Goal: Transaction & Acquisition: Purchase product/service

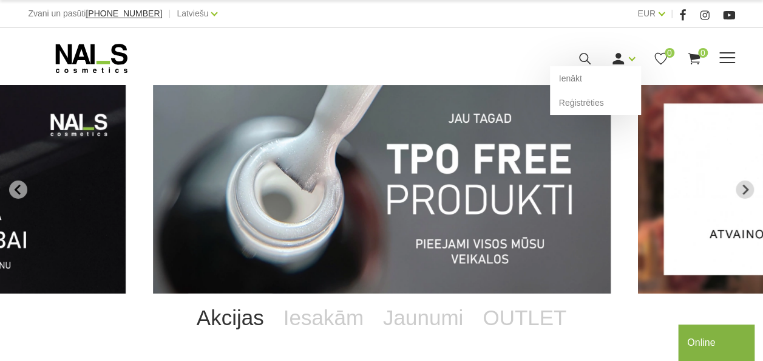
click at [627, 64] on div "Ienākt Reģistrēties" at bounding box center [623, 58] width 24 height 15
click at [588, 78] on link "Ienākt" at bounding box center [595, 78] width 91 height 24
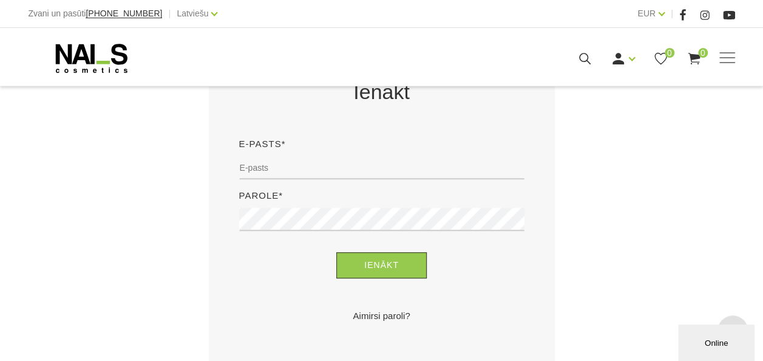
scroll to position [304, 0]
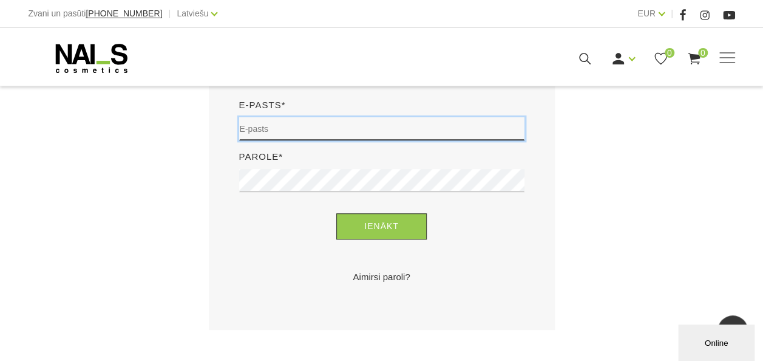
click at [321, 126] on input "email" at bounding box center [381, 128] width 285 height 23
click at [305, 137] on input "email" at bounding box center [381, 128] width 285 height 23
type input "arin4ikt05@gmail.com"
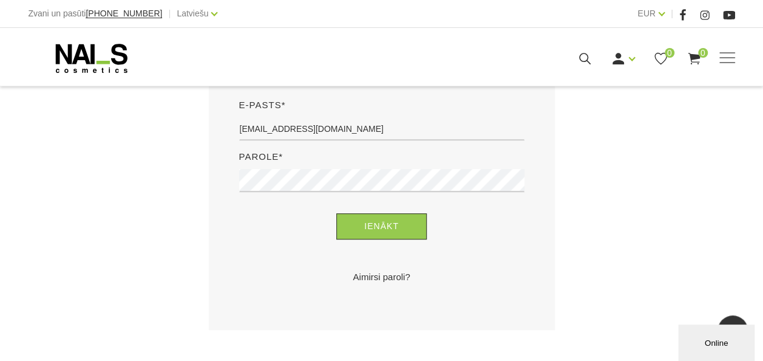
click at [434, 227] on div "Ienākt" at bounding box center [382, 226] width 304 height 26
click at [410, 232] on button "Ienākt" at bounding box center [381, 226] width 90 height 26
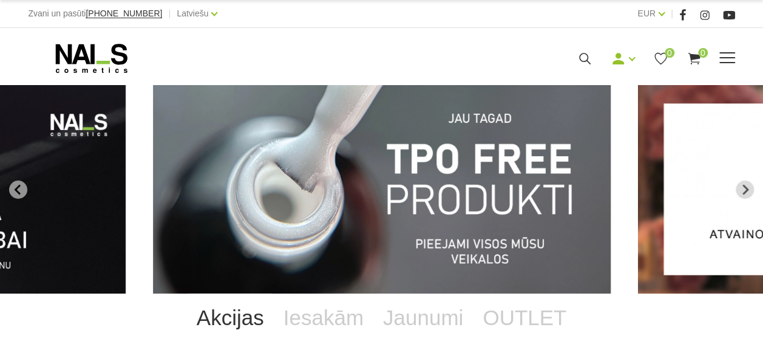
click at [727, 58] on span at bounding box center [727, 58] width 16 height 12
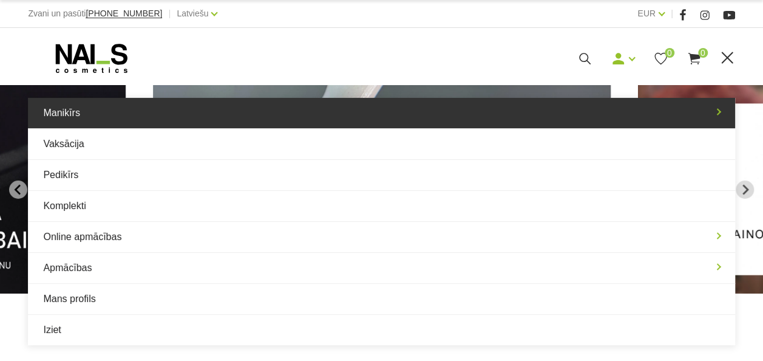
click at [121, 104] on link "Manikīrs" at bounding box center [381, 113] width 707 height 30
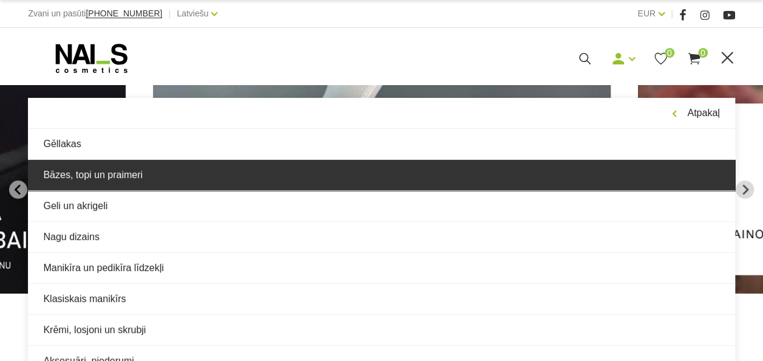
click at [86, 173] on link "Bāzes, topi un praimeri" at bounding box center [381, 175] width 707 height 30
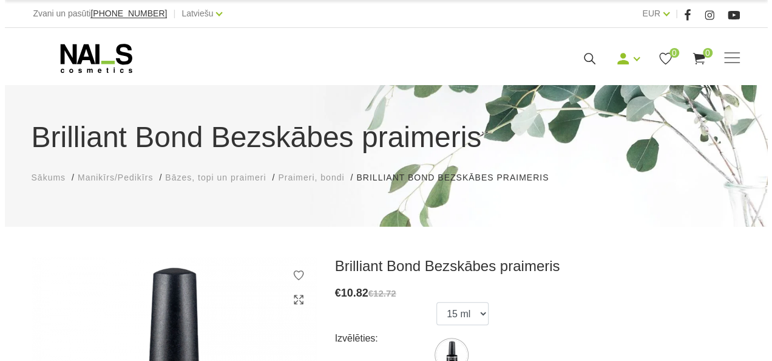
scroll to position [243, 0]
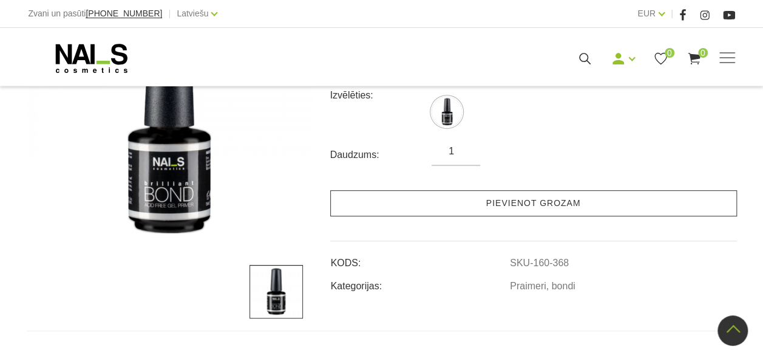
click at [458, 202] on link "Pievienot grozam" at bounding box center [533, 203] width 407 height 26
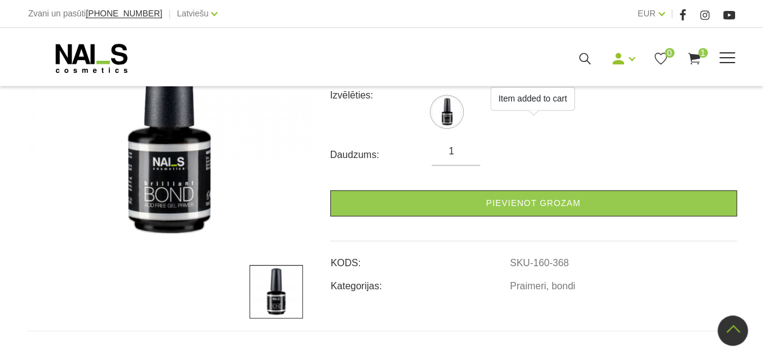
click at [695, 61] on icon at bounding box center [694, 58] width 15 height 15
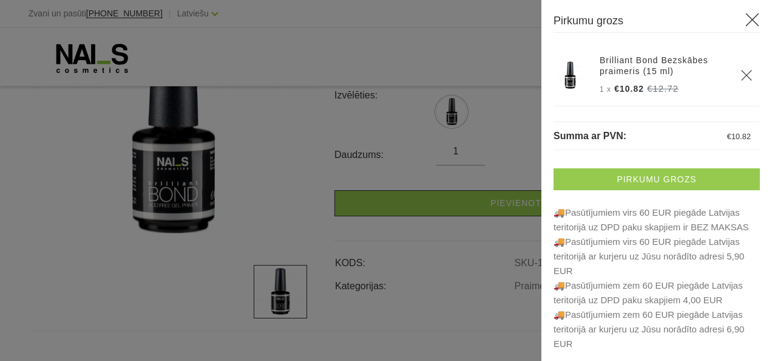
click at [672, 177] on link "Pirkumu grozs" at bounding box center [657, 179] width 206 height 22
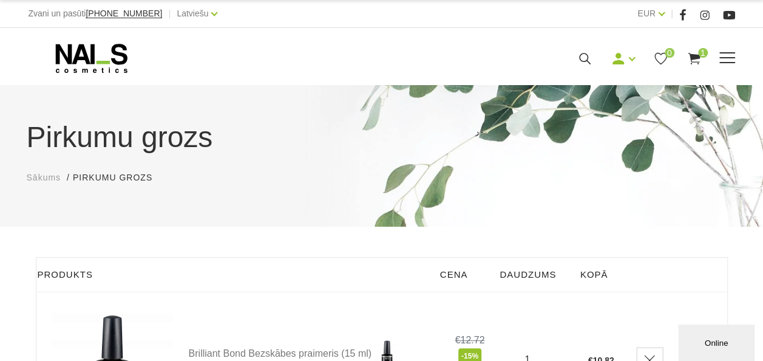
click at [732, 59] on span at bounding box center [727, 58] width 16 height 12
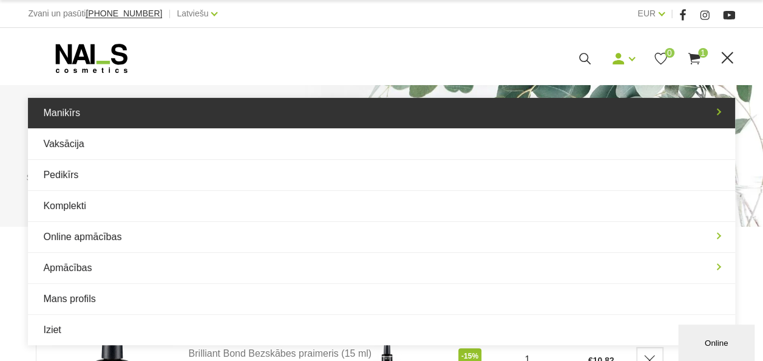
click at [69, 115] on link "Manikīrs" at bounding box center [381, 113] width 707 height 30
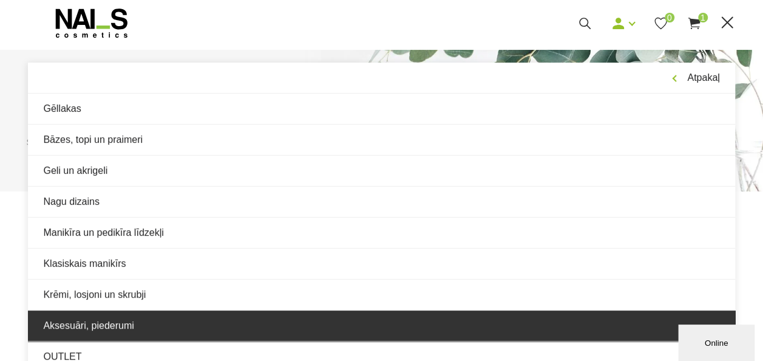
scroll to position [61, 0]
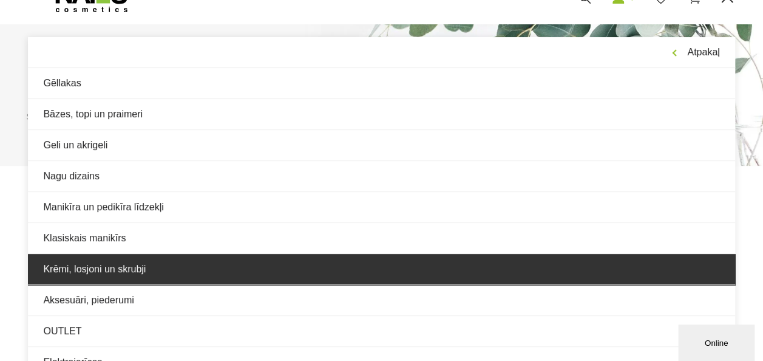
click at [106, 267] on link "Krēmi, losjoni un skrubji" at bounding box center [381, 269] width 707 height 30
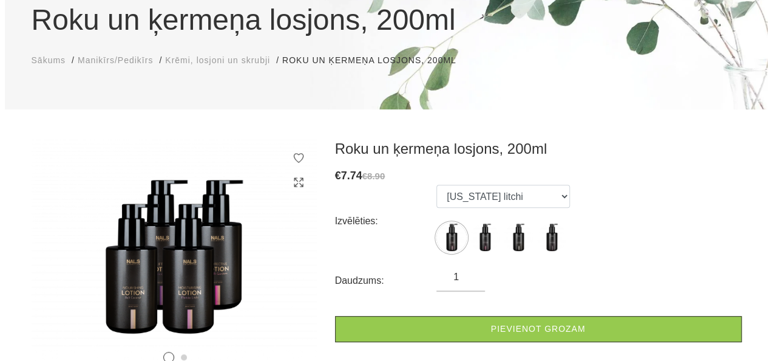
scroll to position [182, 0]
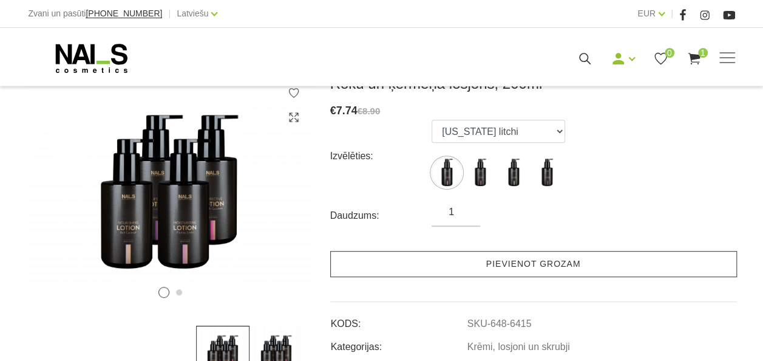
click at [450, 262] on link "Pievienot grozam" at bounding box center [533, 264] width 407 height 26
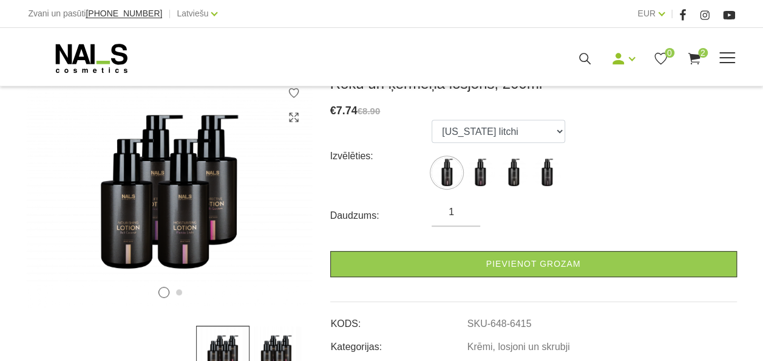
click at [696, 60] on icon at bounding box center [694, 58] width 15 height 15
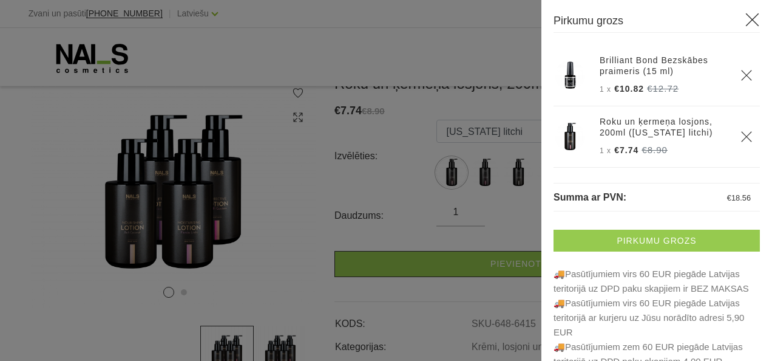
click at [645, 240] on link "Pirkumu grozs" at bounding box center [657, 241] width 206 height 22
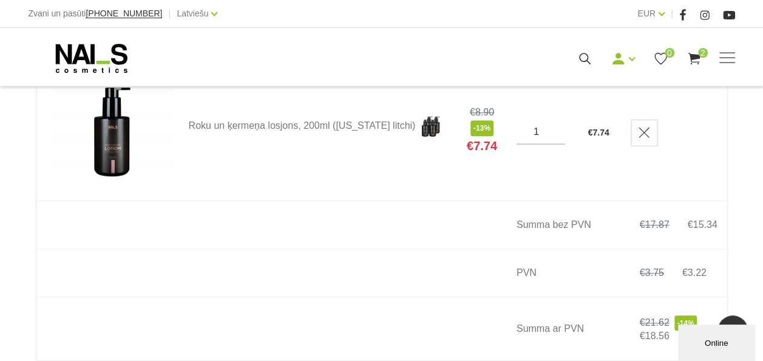
scroll to position [546, 0]
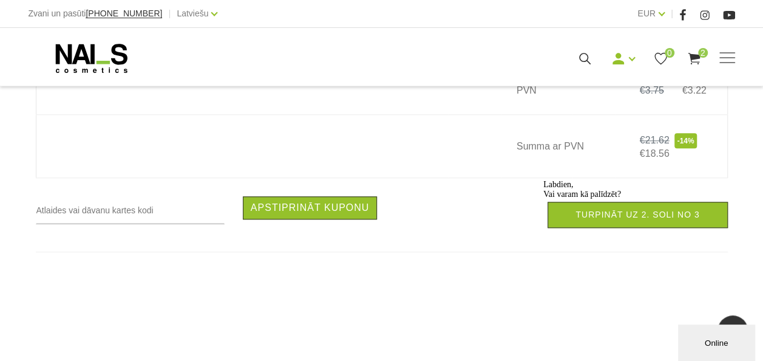
click at [594, 199] on div "Labdien, Vai varam kā palīdzēt?" at bounding box center [652, 189] width 219 height 19
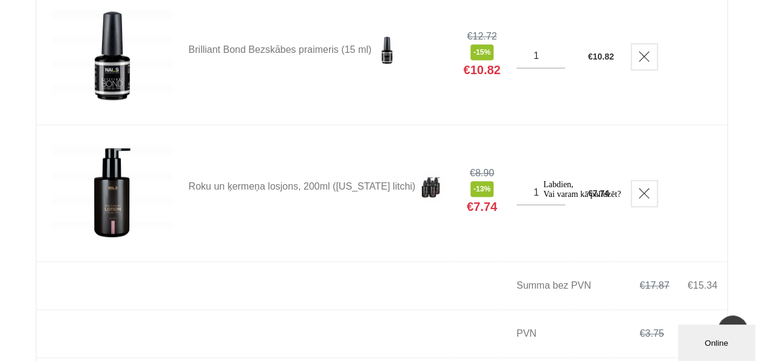
scroll to position [0, 0]
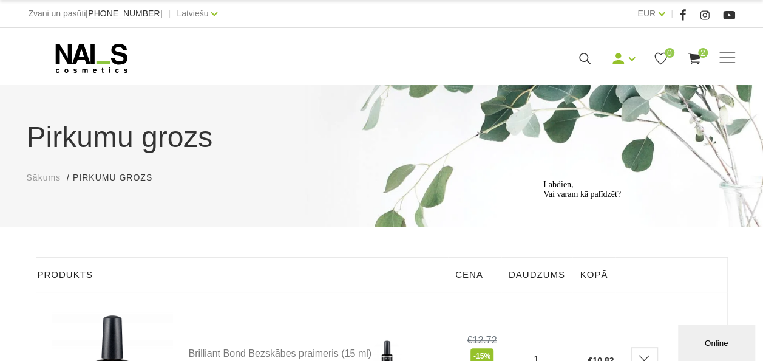
click at [543, 180] on icon "Logrīka uzmanības tvērējs" at bounding box center [543, 180] width 0 height 0
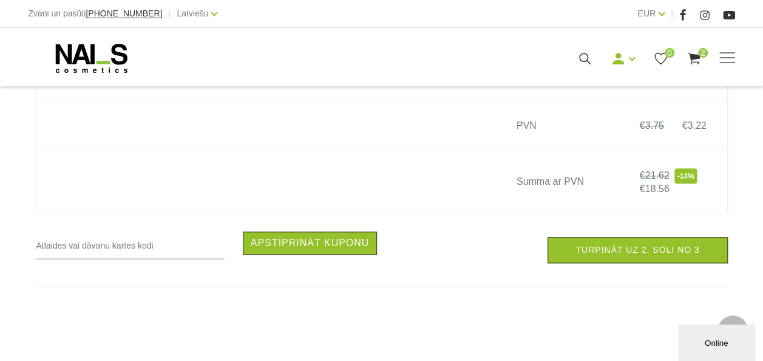
scroll to position [607, 0]
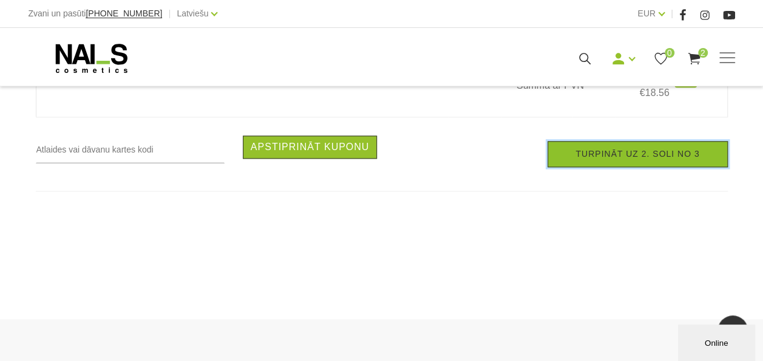
click at [613, 167] on link "Turpināt uz 2. soli no 3" at bounding box center [638, 154] width 180 height 26
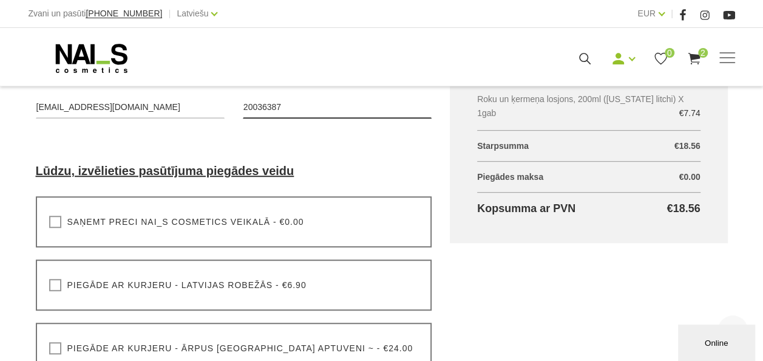
scroll to position [425, 0]
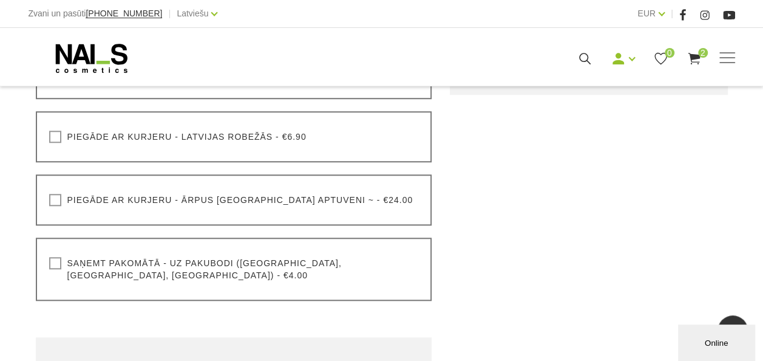
click at [224, 270] on div "Saņemt pakomātā - uz pakubodi (Latvija, Lietuva, Igaunija) - €4.00 Lūdzu, izvēl…" at bounding box center [234, 268] width 396 height 63
click at [53, 268] on label "Saņemt pakomātā - uz pakubodi (Latvija, Lietuva, Igaunija) - €4.00" at bounding box center [234, 269] width 370 height 24
click at [0, 0] on input "Saņemt pakomātā - uz pakubodi (Latvija, Lietuva, Igaunija) - €4.00" at bounding box center [0, 0] width 0 height 0
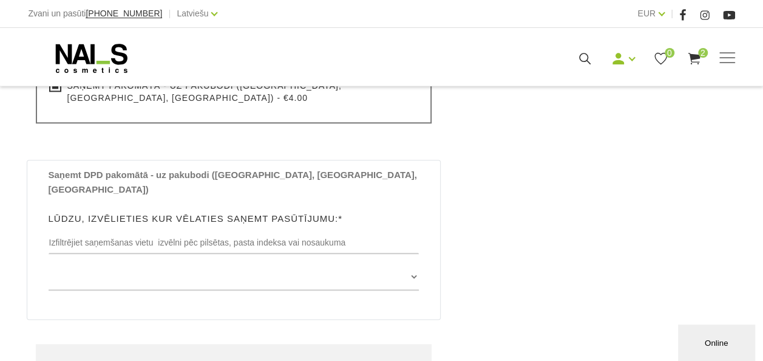
scroll to position [607, 0]
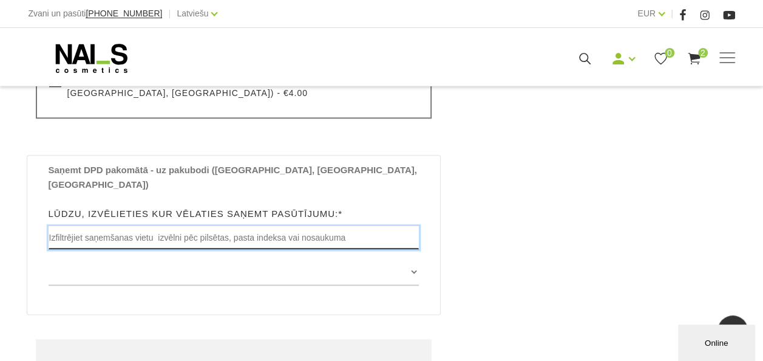
click at [199, 226] on input "text" at bounding box center [234, 237] width 371 height 23
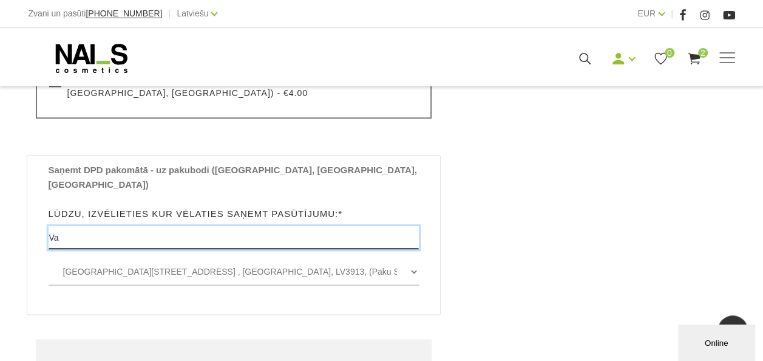
type input "V"
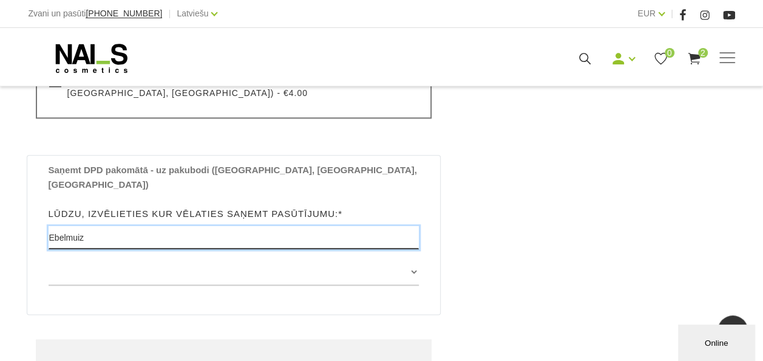
type input "Ebelmuiza"
drag, startPoint x: 316, startPoint y: 214, endPoint x: -2, endPoint y: 216, distance: 318.8
type input "V"
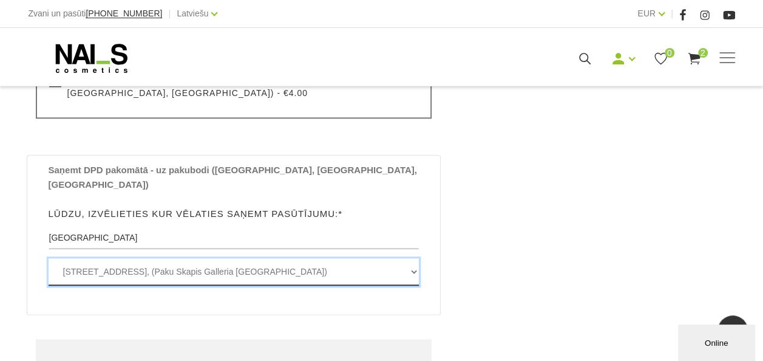
click at [410, 258] on select "Dzirnavu iela 67 , RĪGA, LV1011, (Paku Skapis Galleria Riga) Mūkusalas iela 71 …" at bounding box center [234, 271] width 371 height 27
click at [305, 258] on select "Dzirnavu iela 67 , RĪGA, LV1011, (Paku Skapis Galleria Riga) Mūkusalas iela 71 …" at bounding box center [234, 271] width 371 height 27
click at [340, 258] on select "Dzirnavu iela 67 , RĪGA, LV1011, (Paku Skapis Galleria Riga) Mūkusalas iela 71 …" at bounding box center [234, 271] width 371 height 27
click at [560, 258] on div "Grozs kopā Produkts Kopā ar PVN Brilliant Bond Bezskābes praimeris (15 ml) X 1g…" at bounding box center [589, 114] width 296 height 929
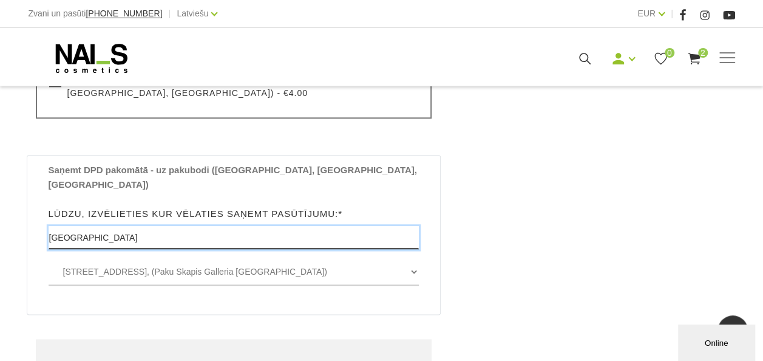
drag, startPoint x: 86, startPoint y: 209, endPoint x: -1, endPoint y: 213, distance: 87.5
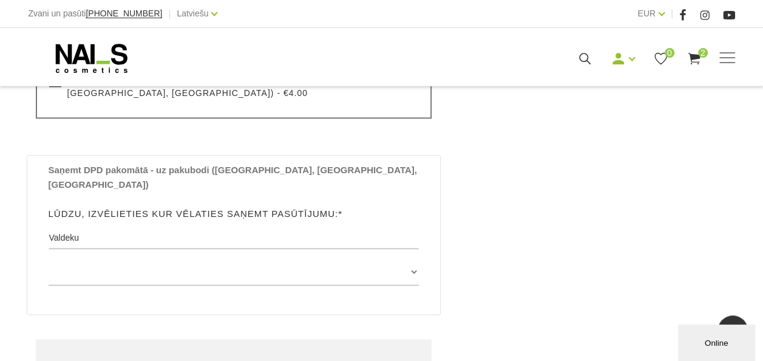
click at [430, 242] on div "Saņemt DPD pakomātā - uz pakubodi (Latvijā, Lietuvā, Igaunijā) Lūdzu, izvēlieti…" at bounding box center [234, 235] width 415 height 160
click at [407, 258] on select at bounding box center [234, 271] width 371 height 27
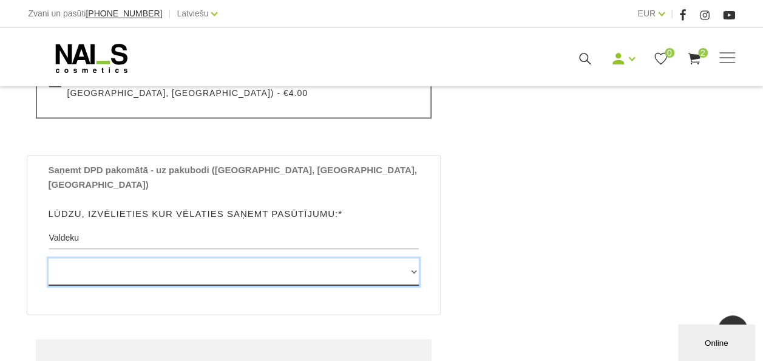
click at [407, 258] on select at bounding box center [234, 271] width 371 height 27
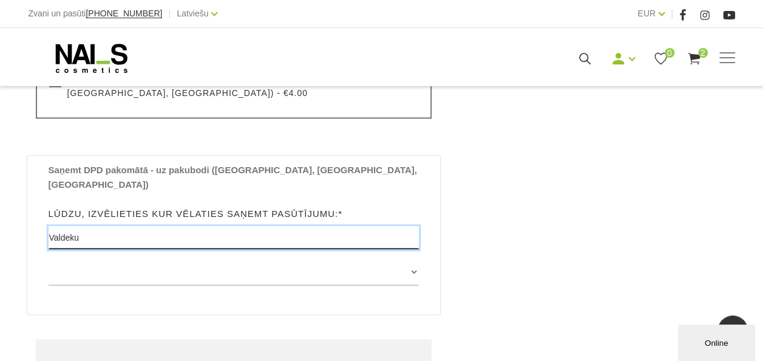
click at [115, 226] on input "Valdeku" at bounding box center [234, 237] width 371 height 23
type input "V"
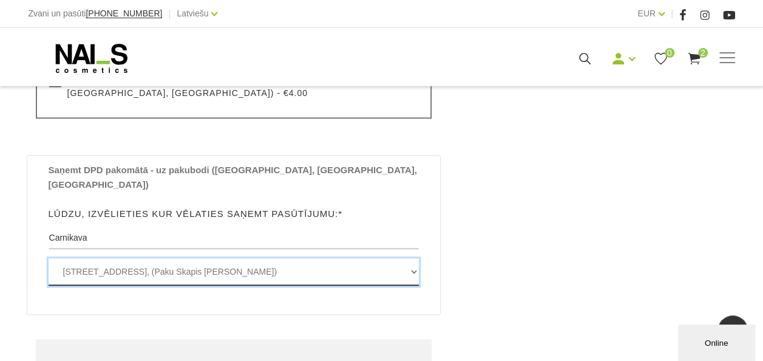
click at [412, 258] on select "Tulpju iela 1A , CARNIKAVA, LV2163, (Paku Skapis Vesko Carnikava) Rīgas iela 14…" at bounding box center [234, 271] width 371 height 27
click at [163, 258] on select "Tulpju iela 1A , CARNIKAVA, LV2163, (Paku Skapis Vesko Carnikava) Rīgas iela 14…" at bounding box center [234, 271] width 371 height 27
click at [385, 258] on select "Tulpju iela 1A , CARNIKAVA, LV2163, (Paku Skapis Vesko Carnikava) Rīgas iela 14…" at bounding box center [234, 271] width 371 height 27
click at [384, 258] on select "Tulpju iela 1A , CARNIKAVA, LV2163, (Paku Skapis Vesko Carnikava) Rīgas iela 14…" at bounding box center [234, 271] width 371 height 27
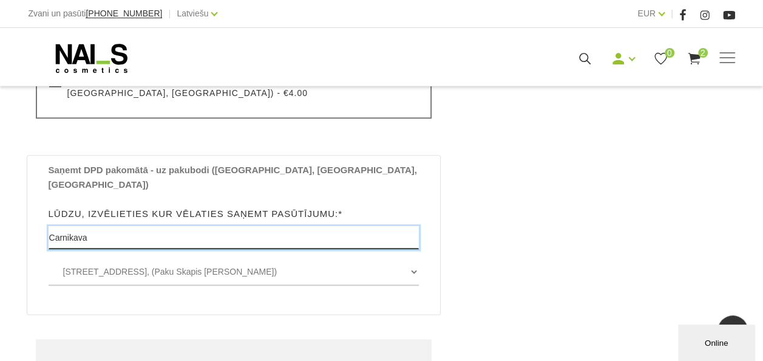
click at [362, 226] on input "Carnikava" at bounding box center [234, 237] width 371 height 23
drag, startPoint x: 293, startPoint y: 216, endPoint x: -2, endPoint y: 216, distance: 295.7
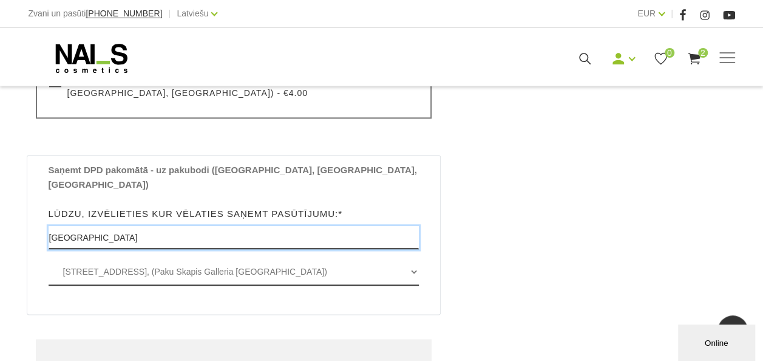
type input "Riga"
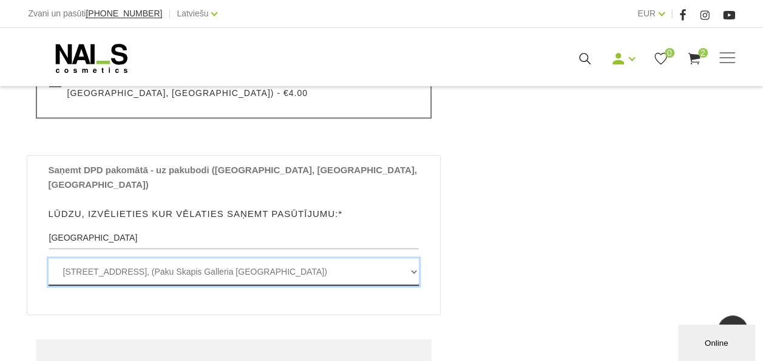
click at [285, 258] on select "Dzirnavu iela 67 , RĪGA, LV1011, (Paku Skapis Galleria Riga) Mūkusalas iela 71 …" at bounding box center [234, 271] width 371 height 27
select select "Mūkusalas iela 71 , RĪGA, LV1004, (Paku Skapis Riga Plaza)"
click at [49, 258] on select "Dzirnavu iela 67 , RĪGA, LV1011, (Paku Skapis Galleria Riga) Mūkusalas iela 71 …" at bounding box center [234, 271] width 371 height 27
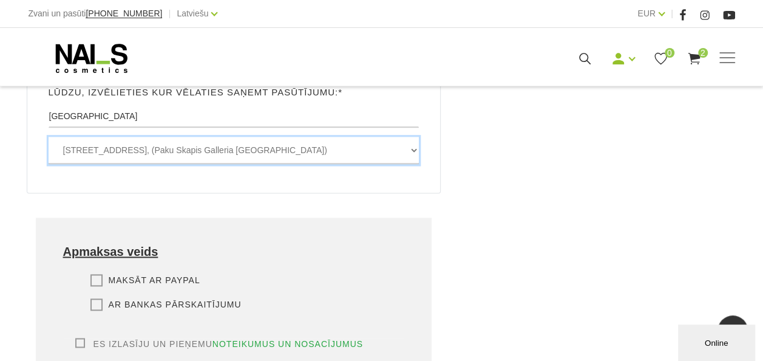
scroll to position [850, 0]
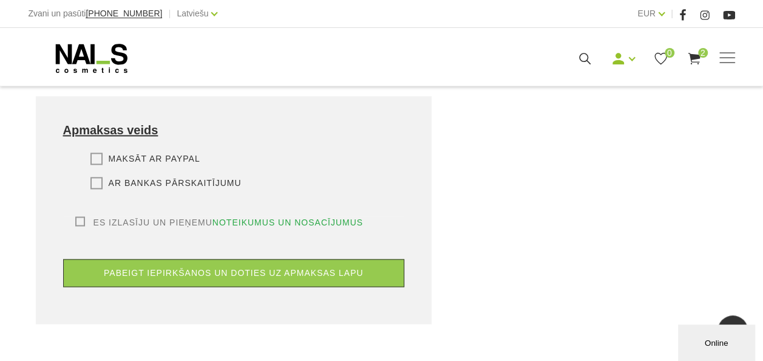
click at [78, 216] on label "Es izlasīju un pieņemu noteikumus un nosacījumus" at bounding box center [219, 222] width 288 height 12
click at [0, 0] on input "Es izlasīju un pieņemu noteikumus un nosacījumus" at bounding box center [0, 0] width 0 height 0
click at [98, 177] on label "Ar bankas pārskaitījumu" at bounding box center [165, 183] width 151 height 12
click at [0, 0] on input "Ar bankas pārskaitījumu" at bounding box center [0, 0] width 0 height 0
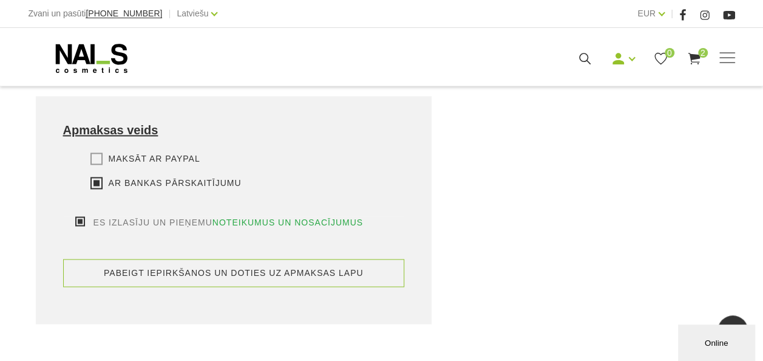
scroll to position [1032, 0]
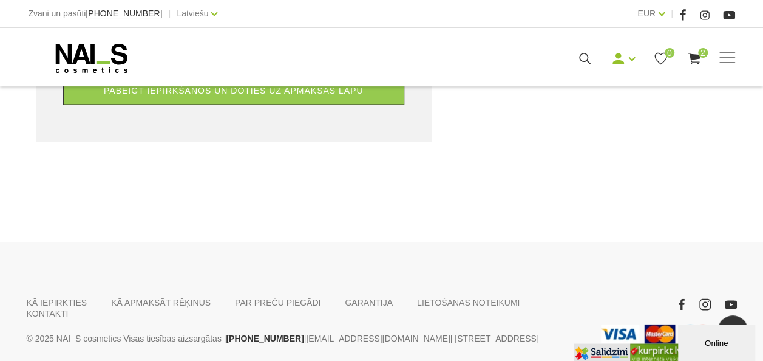
drag, startPoint x: 115, startPoint y: 276, endPoint x: 74, endPoint y: 243, distance: 52.7
click at [74, 243] on div "KĀ IEPIRKTIES KĀ APMAKSĀT RĒĶINUS PAR PREČU PIEGĀDI GARANTIJA LIETOŠANAS NOTEIK…" at bounding box center [381, 332] width 763 height 181
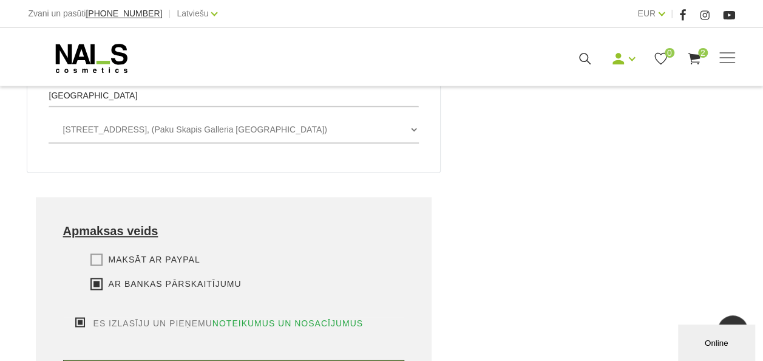
scroll to position [546, 0]
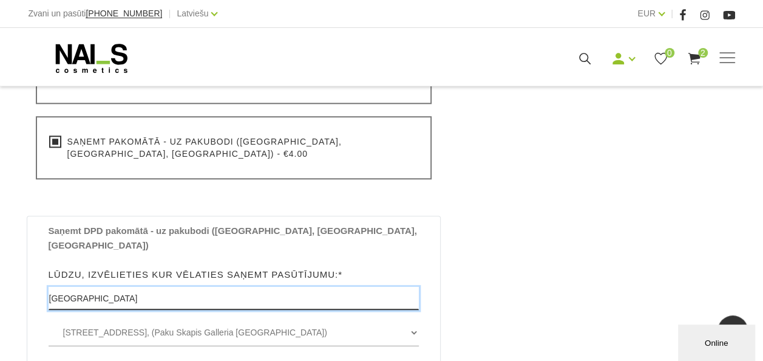
drag, startPoint x: 270, startPoint y: 274, endPoint x: -2, endPoint y: 271, distance: 272.0
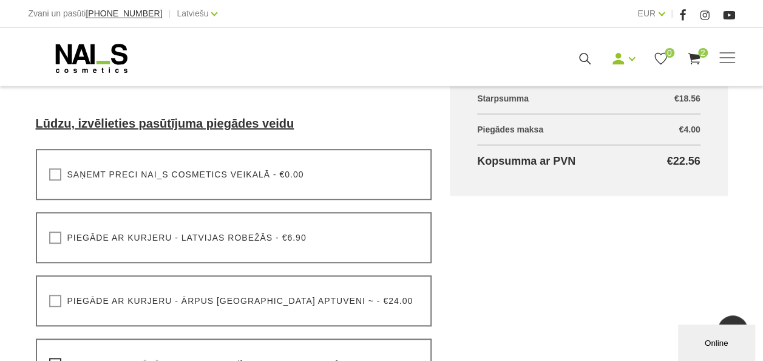
scroll to position [280, 0]
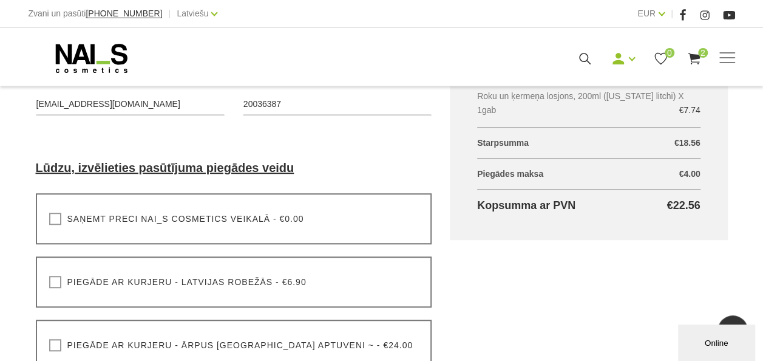
click at [228, 230] on div "Saņemt preci NAI_S cosmetics veikalā - €0.00 Lūdzu, izvēlieties pasūtījuma pieg…" at bounding box center [234, 218] width 396 height 51
click at [58, 220] on label "Saņemt preci NAI_S cosmetics veikalā - €0.00" at bounding box center [176, 219] width 255 height 12
click at [0, 0] on input "Saņemt preci NAI_S cosmetics veikalā - €0.00" at bounding box center [0, 0] width 0 height 0
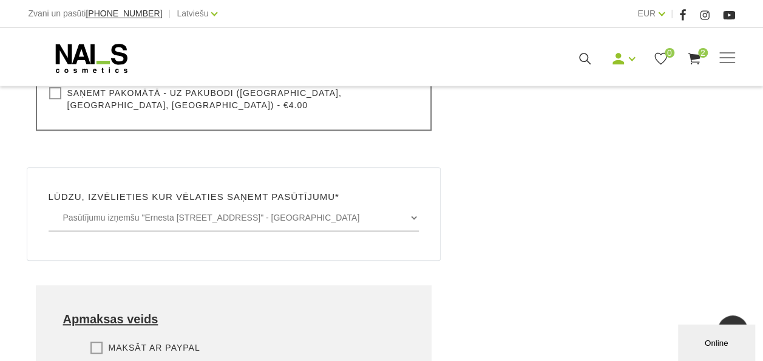
scroll to position [644, 0]
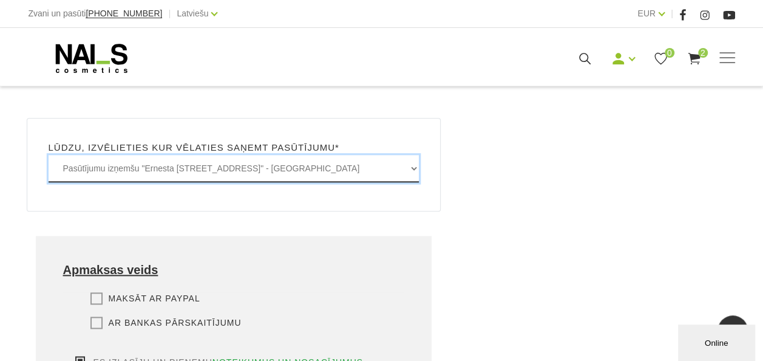
click at [413, 161] on select "Pasūtījumu izņemšu "Ernesta Birznieka-Upīša iela 20A, Rīgā" - BEZMAKSAS Pasūtīj…" at bounding box center [234, 168] width 371 height 27
click at [49, 155] on select "Pasūtījumu izņemšu "Ernesta Birznieka-Upīša iela 20A, Rīgā" - BEZMAKSAS Pasūtīj…" at bounding box center [234, 168] width 371 height 27
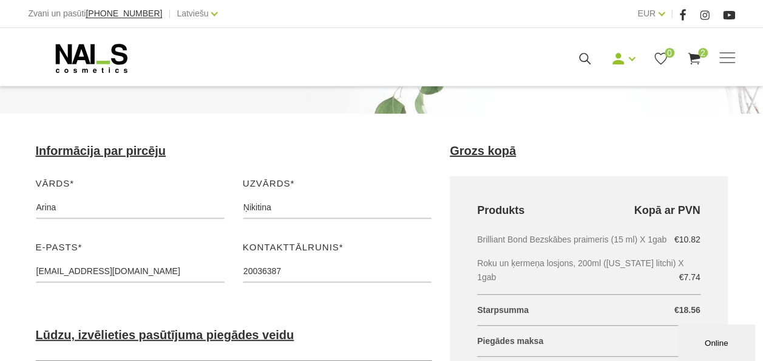
scroll to position [37, 0]
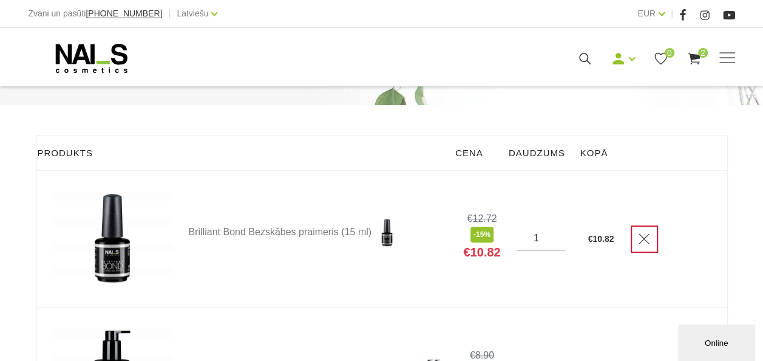
scroll to position [243, 0]
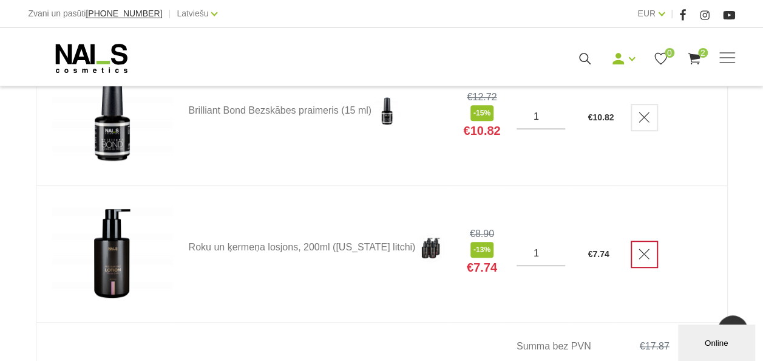
click at [646, 248] on icon "Delete" at bounding box center [644, 254] width 12 height 12
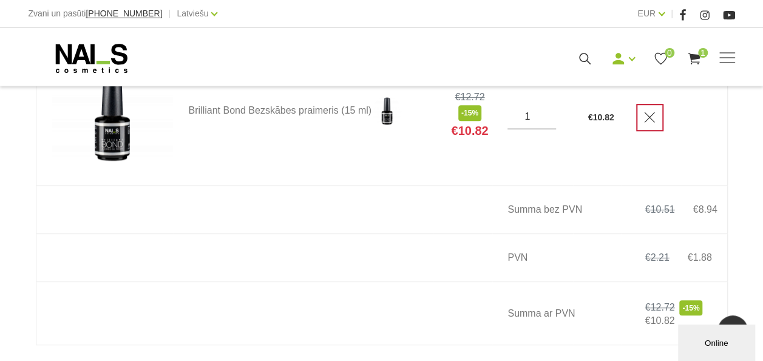
click at [646, 120] on icon "Delete" at bounding box center [650, 117] width 12 height 12
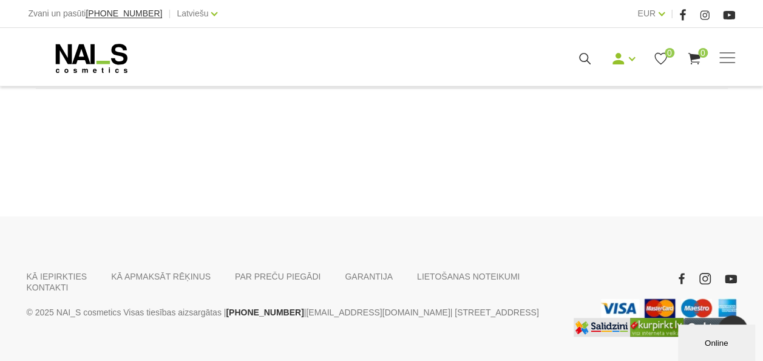
scroll to position [0, 0]
